Goal: Information Seeking & Learning: Understand process/instructions

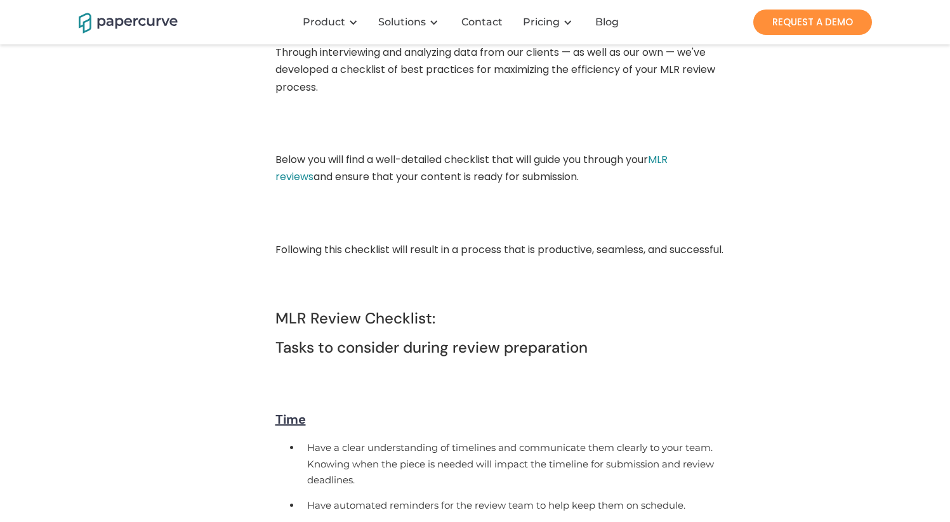
scroll to position [780, 0]
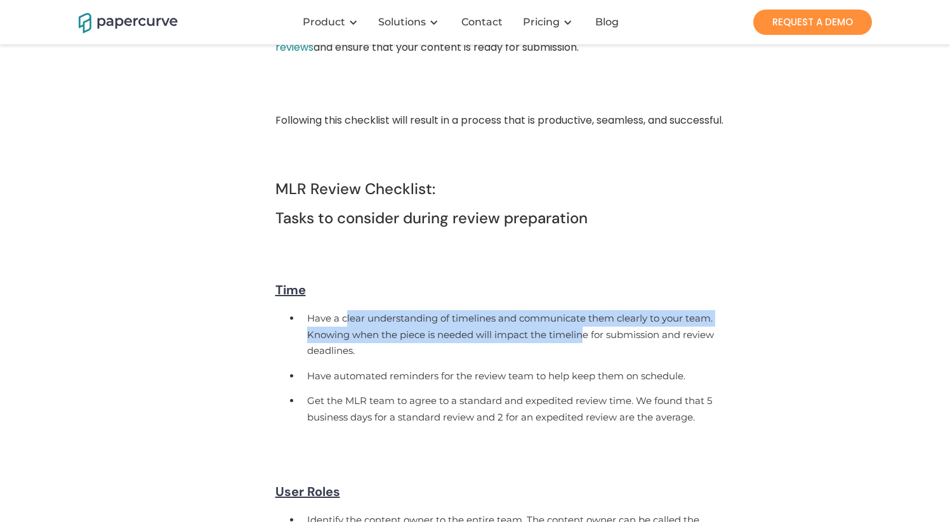
drag, startPoint x: 345, startPoint y: 339, endPoint x: 586, endPoint y: 349, distance: 241.9
click at [586, 349] on li "Have a clear understanding of timelines and communicate them clearly to your te…" at bounding box center [513, 337] width 425 height 58
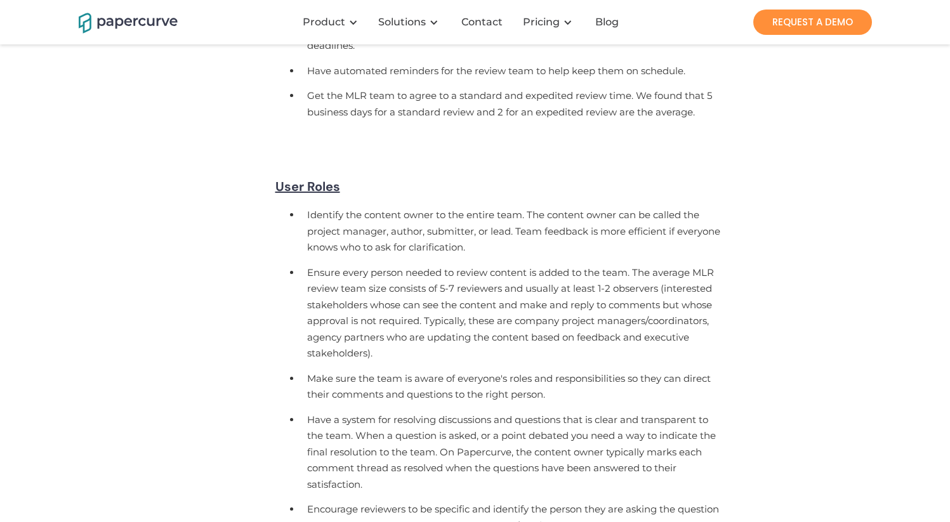
scroll to position [1151, 0]
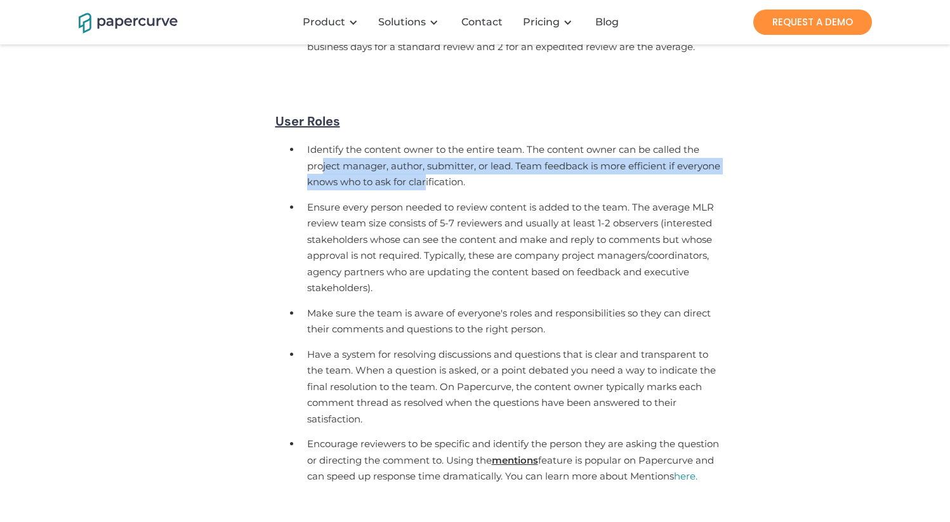
drag, startPoint x: 322, startPoint y: 185, endPoint x: 425, endPoint y: 199, distance: 104.4
click at [425, 197] on li "Identify the content owner to the entire team. The content owner can be called …" at bounding box center [513, 168] width 425 height 58
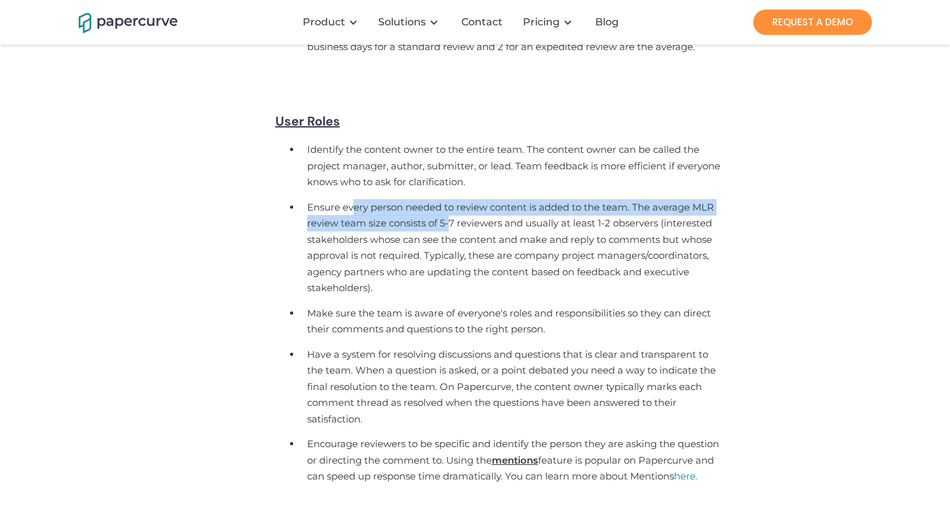
drag, startPoint x: 351, startPoint y: 225, endPoint x: 448, endPoint y: 246, distance: 98.7
click at [448, 246] on li "Ensure every person needed to review content is added to the team. The average …" at bounding box center [513, 250] width 425 height 106
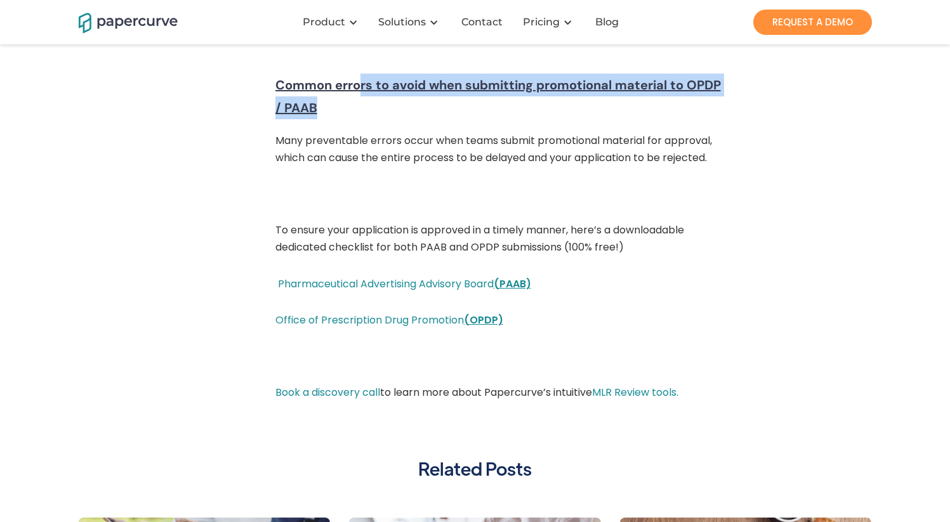
scroll to position [2602, 0]
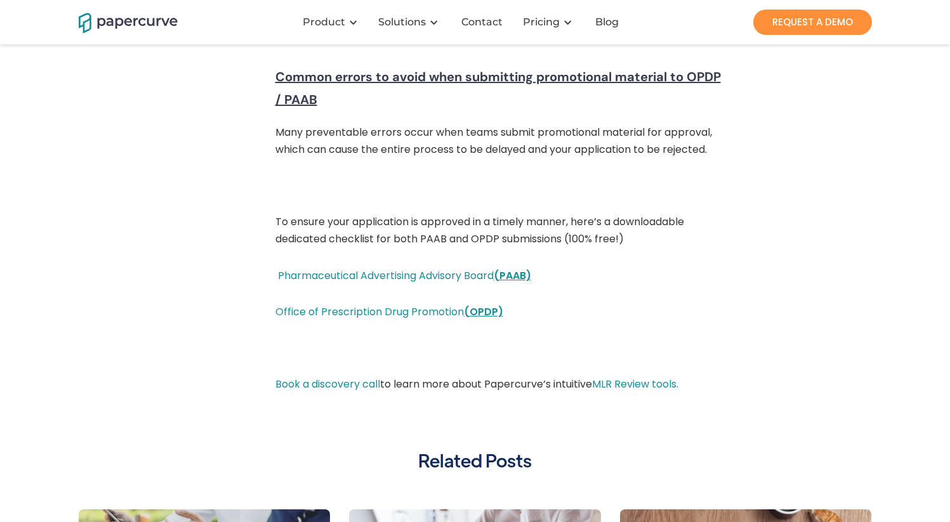
click at [379, 251] on p "To ensure your application is approved in a timely manner, here’s a downloadabl…" at bounding box center [500, 233] width 450 height 41
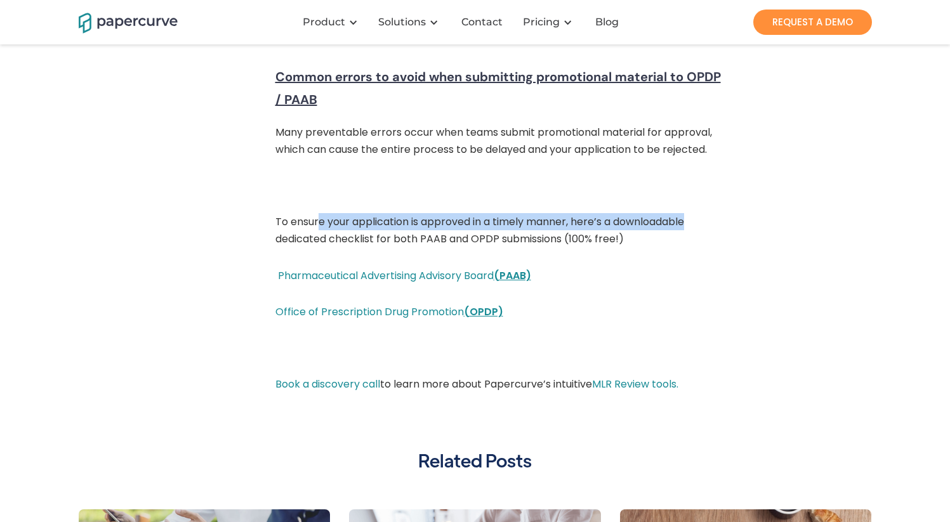
drag, startPoint x: 318, startPoint y: 239, endPoint x: 746, endPoint y: 239, distance: 427.6
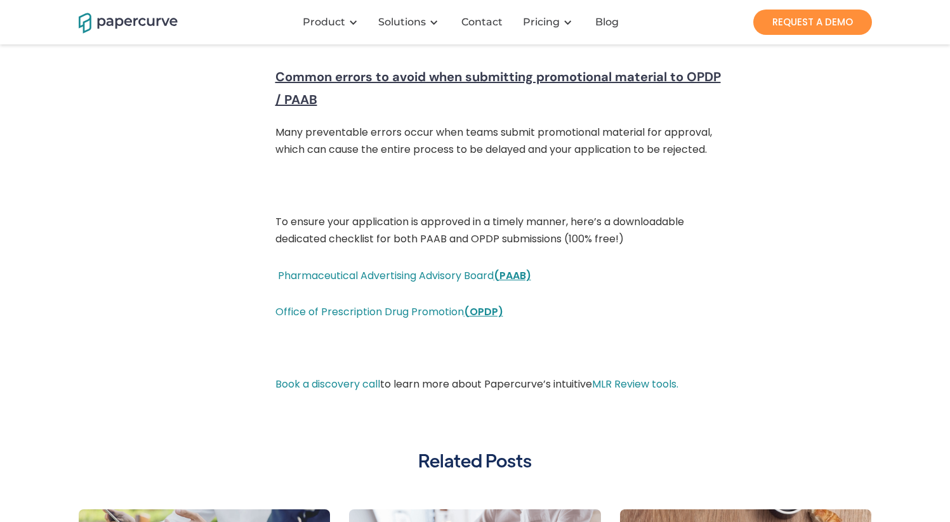
click at [452, 283] on link "Pharmaceutical Advertising Advisory Board (PAAB)" at bounding box center [404, 275] width 253 height 15
click at [457, 319] on link "Office of Prescription Drug Promotion (OPDP)" at bounding box center [389, 312] width 228 height 15
